Goal: Find specific page/section: Find specific page/section

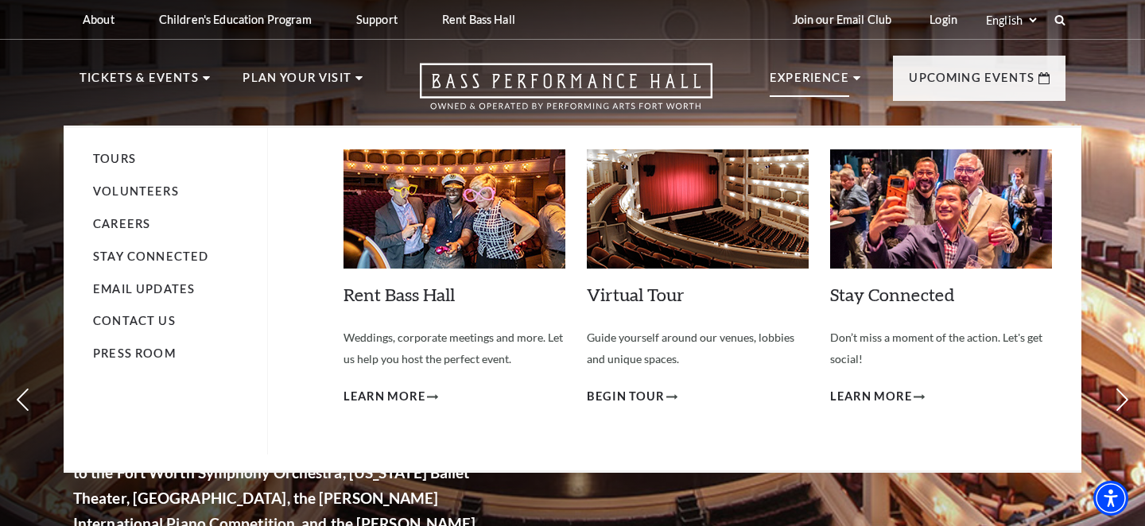
click at [800, 83] on p "Experience" at bounding box center [810, 82] width 80 height 29
click at [833, 76] on p "Experience" at bounding box center [810, 82] width 80 height 29
click at [853, 79] on icon at bounding box center [856, 78] width 7 height 4
click at [139, 191] on link "Volunteers" at bounding box center [136, 192] width 86 height 14
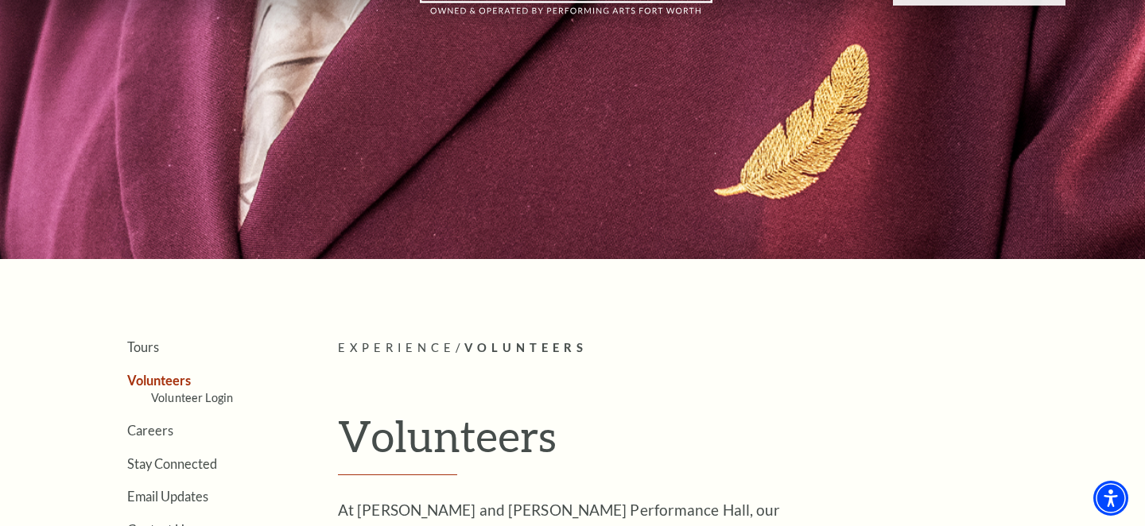
scroll to position [133, 0]
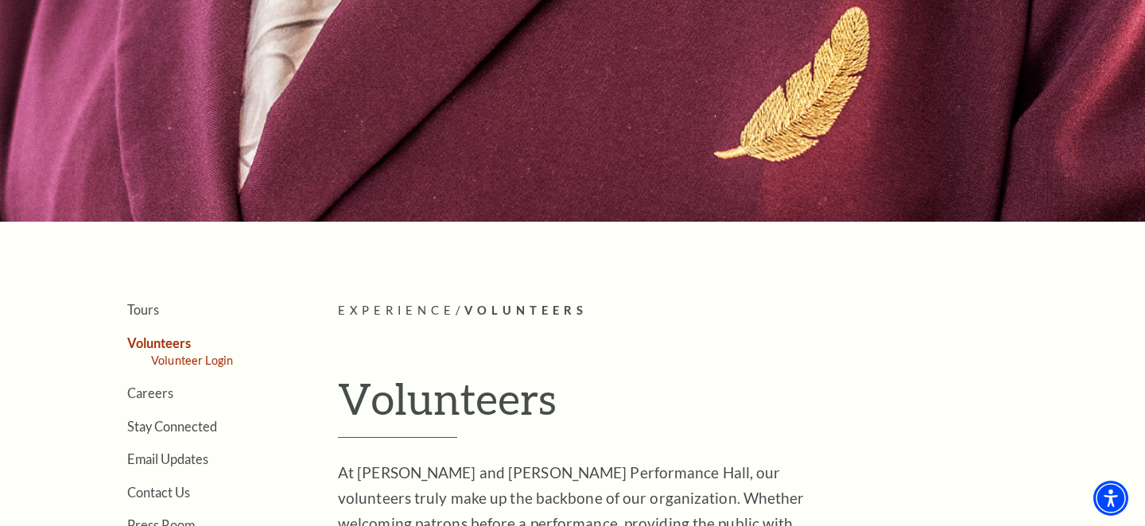
click at [195, 360] on link "Volunteer Login" at bounding box center [192, 361] width 82 height 14
